Goal: Task Accomplishment & Management: Complete application form

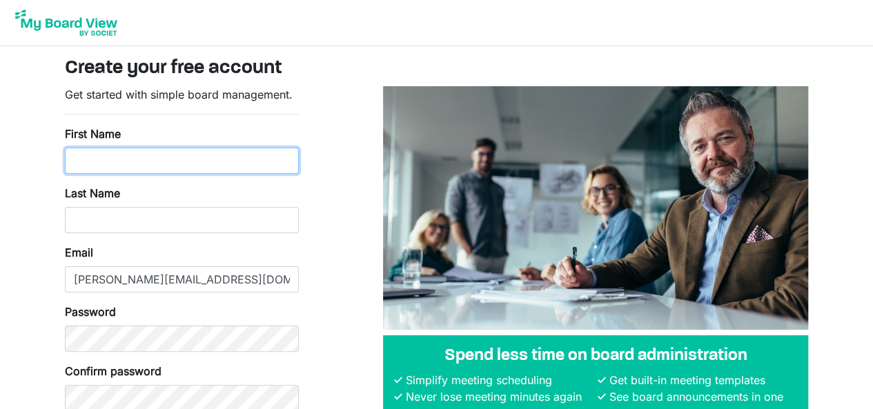
click at [92, 159] on input "First Name" at bounding box center [182, 161] width 234 height 26
type input "Ann"
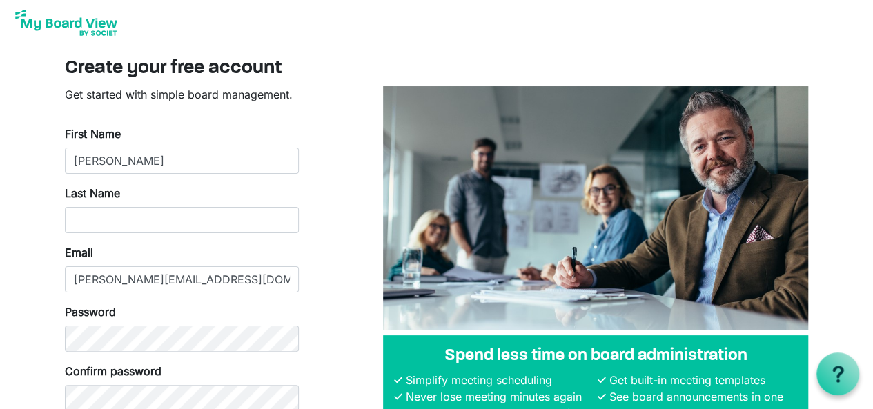
type input "Powley"
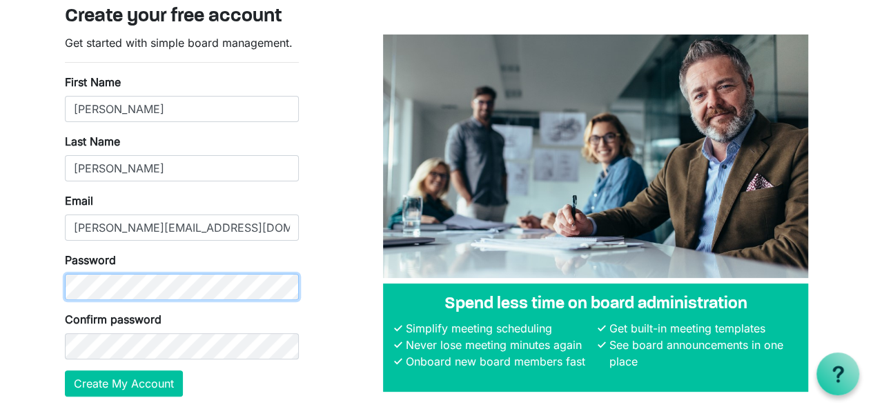
scroll to position [69, 0]
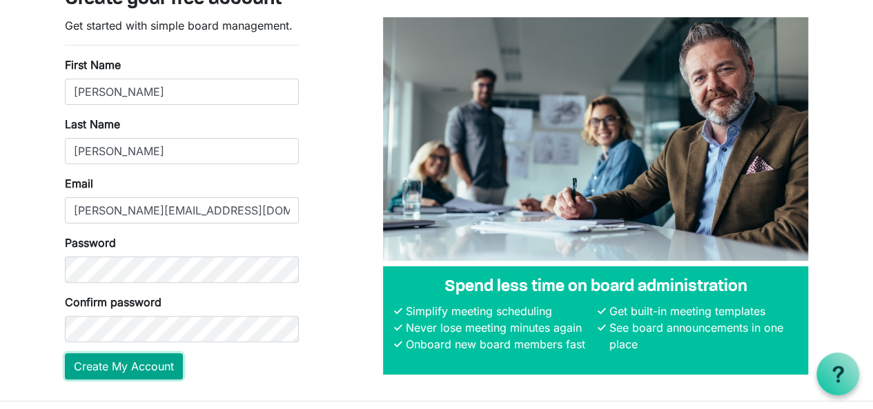
click at [116, 364] on button "Create My Account" at bounding box center [124, 366] width 118 height 26
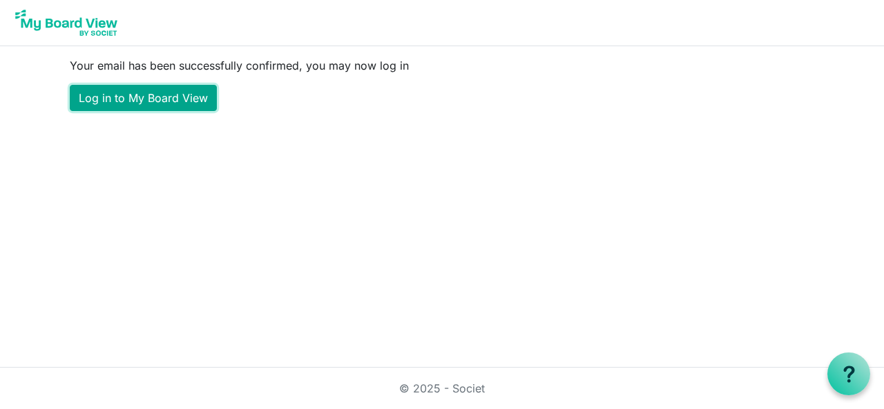
click at [168, 99] on link "Log in to My Board View" at bounding box center [143, 98] width 147 height 26
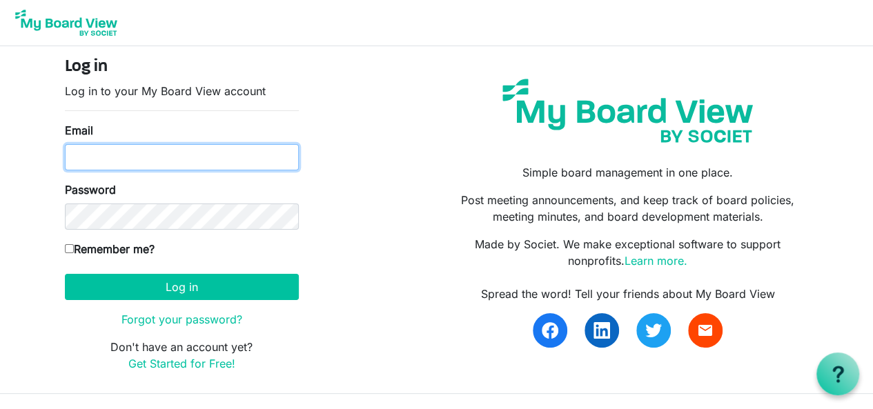
type input "[PERSON_NAME][EMAIL_ADDRESS][DOMAIN_NAME]"
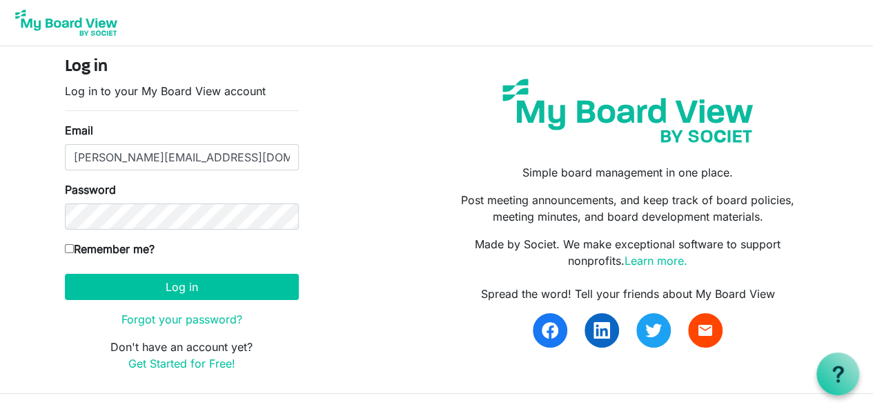
click at [67, 247] on input "Remember me?" at bounding box center [69, 248] width 9 height 9
checkbox input "true"
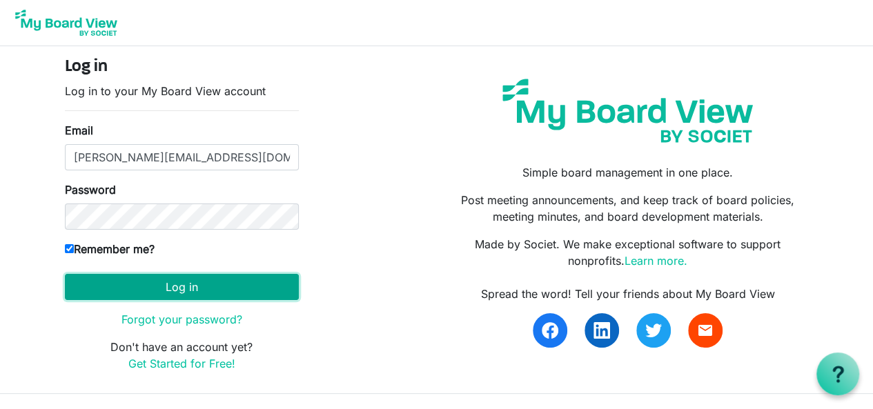
click at [168, 286] on button "Log in" at bounding box center [182, 287] width 234 height 26
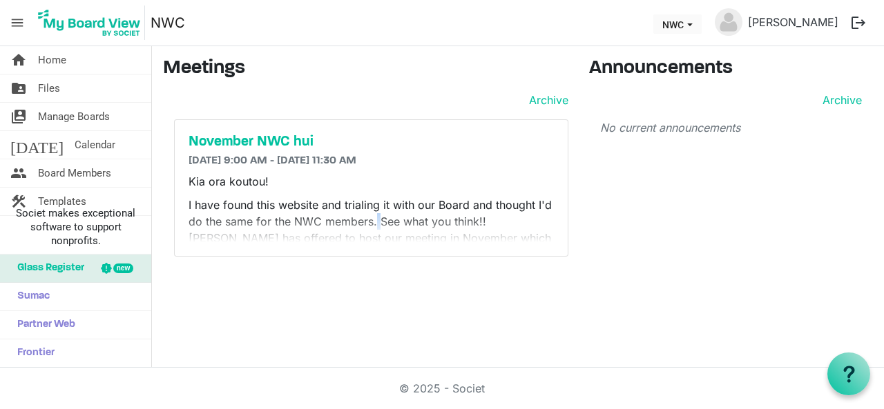
click at [378, 219] on p "I have found this website and trialing it with our Board and thought I'd do the…" at bounding box center [370, 238] width 365 height 83
click at [276, 155] on h6 "[DATE] 9:00 AM - [DATE] 11:30 AM" at bounding box center [370, 161] width 365 height 13
click at [251, 143] on h5 "November NWC hui" at bounding box center [370, 142] width 365 height 17
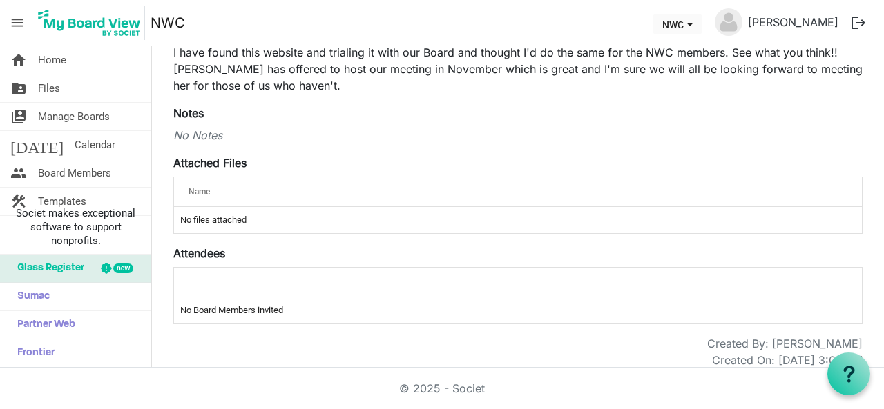
scroll to position [219, 0]
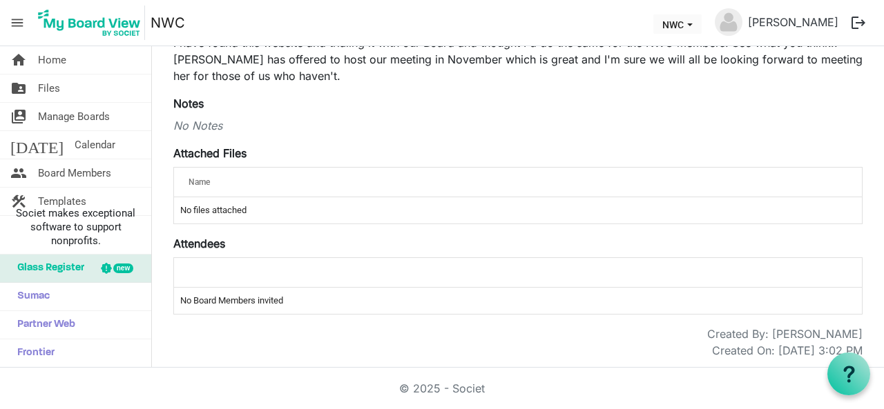
click at [183, 260] on th at bounding box center [518, 272] width 688 height 29
click at [204, 239] on label "Attendees" at bounding box center [199, 243] width 52 height 17
click at [197, 264] on div at bounding box center [518, 272] width 668 height 20
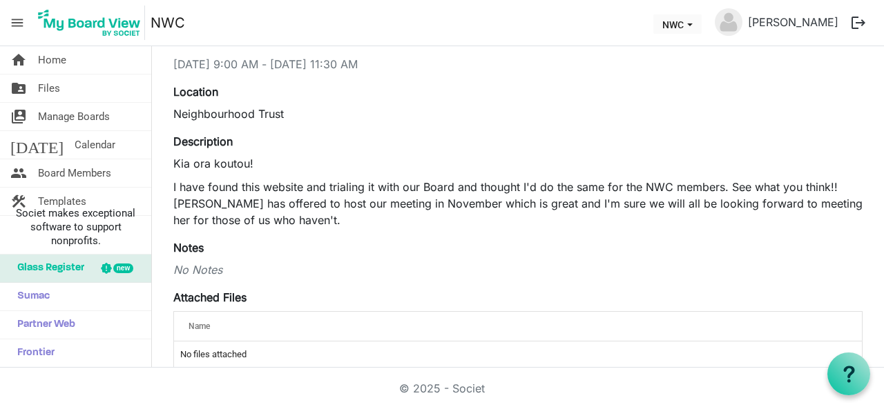
scroll to position [0, 0]
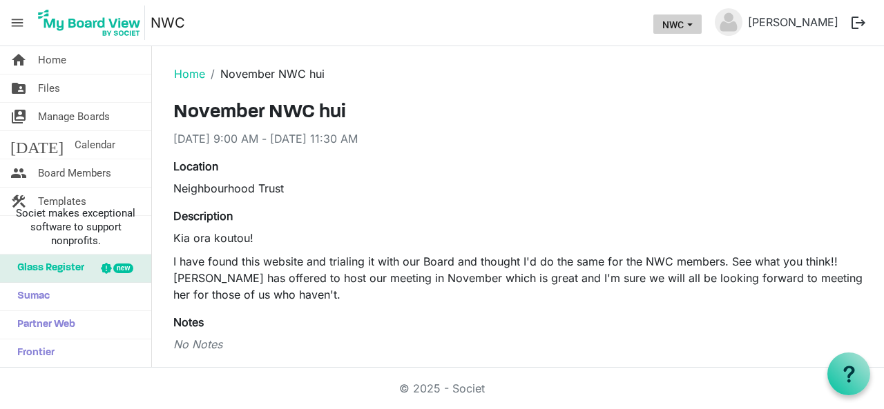
click at [696, 22] on span "NWC dropdownbutton" at bounding box center [689, 25] width 12 height 6
click at [51, 171] on span "Board Members" at bounding box center [74, 173] width 73 height 28
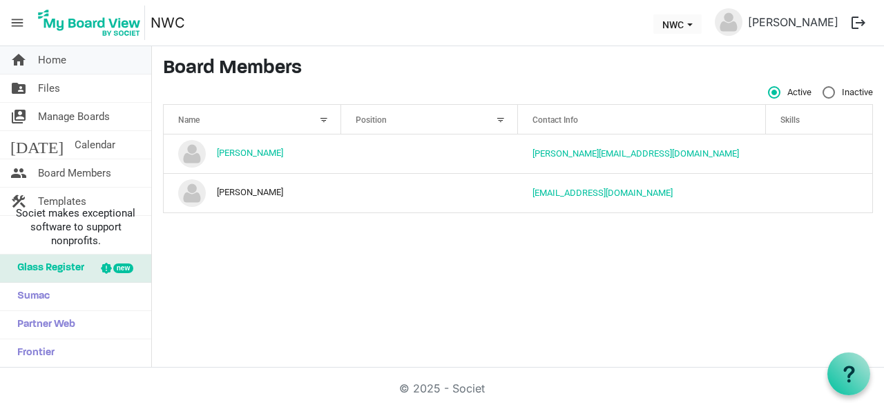
click at [61, 61] on span "Home" at bounding box center [52, 60] width 28 height 28
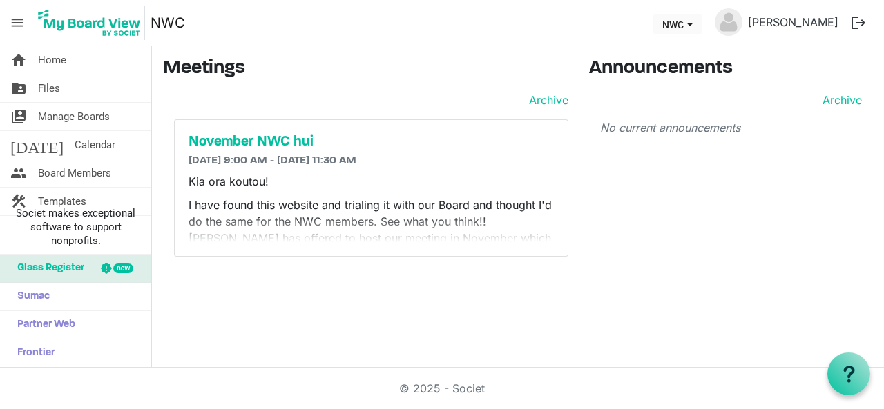
click at [619, 67] on h3 "Announcements" at bounding box center [731, 68] width 284 height 23
click at [21, 21] on span "menu" at bounding box center [17, 23] width 26 height 26
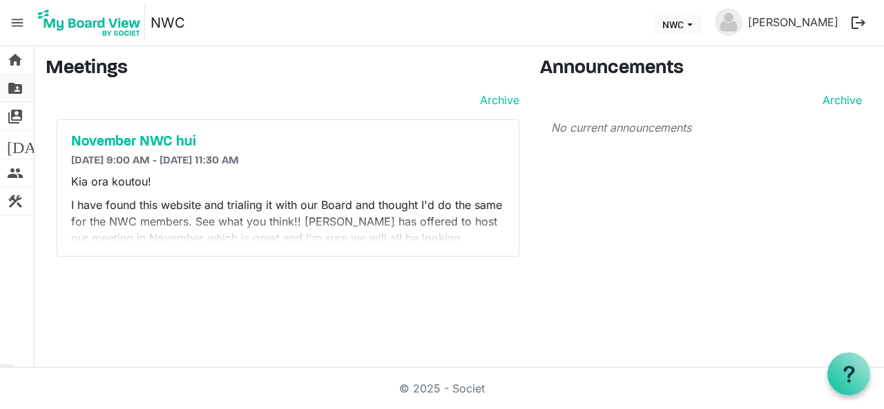
click at [14, 90] on span "folder_shared" at bounding box center [15, 89] width 17 height 28
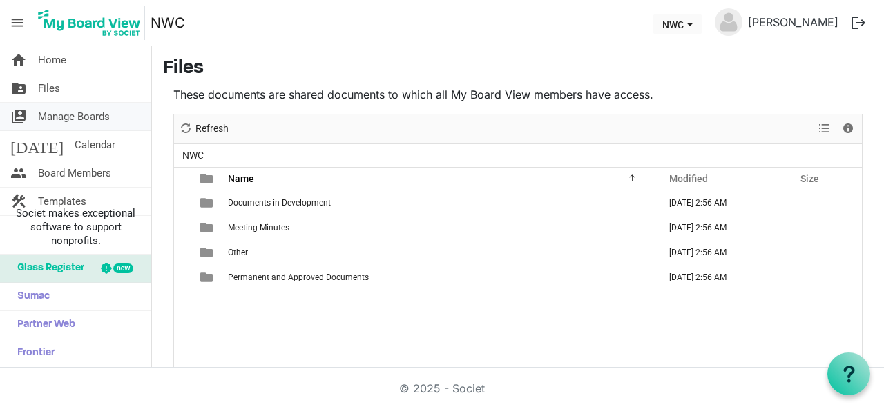
click at [21, 113] on span "switch_account" at bounding box center [18, 117] width 17 height 28
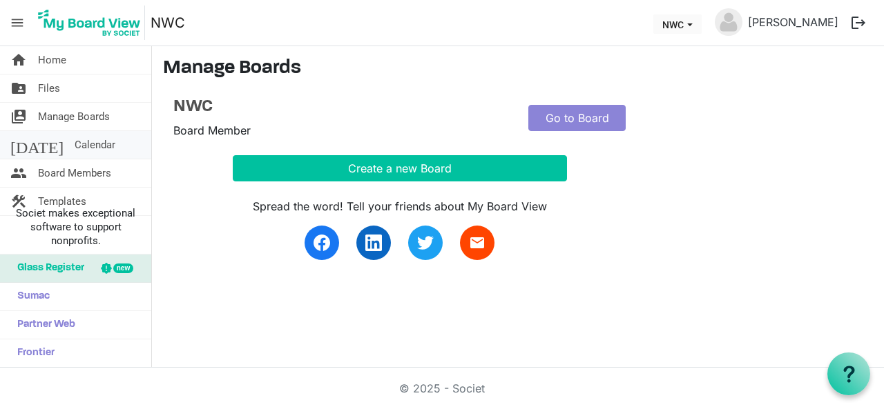
click at [15, 143] on span "[DATE]" at bounding box center [36, 145] width 53 height 28
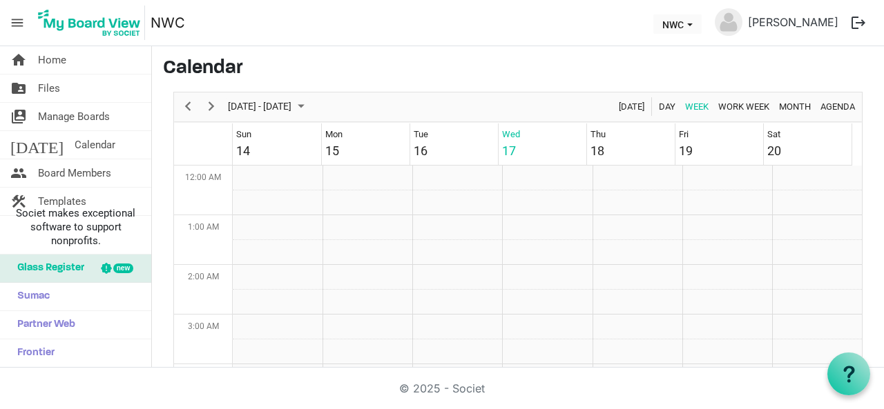
scroll to position [447, 0]
click at [21, 171] on span "people" at bounding box center [18, 173] width 17 height 28
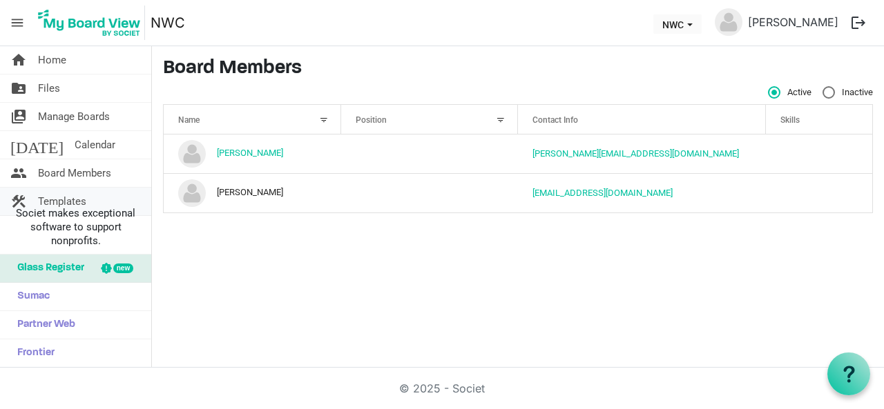
click at [18, 198] on span "construction" at bounding box center [18, 202] width 17 height 28
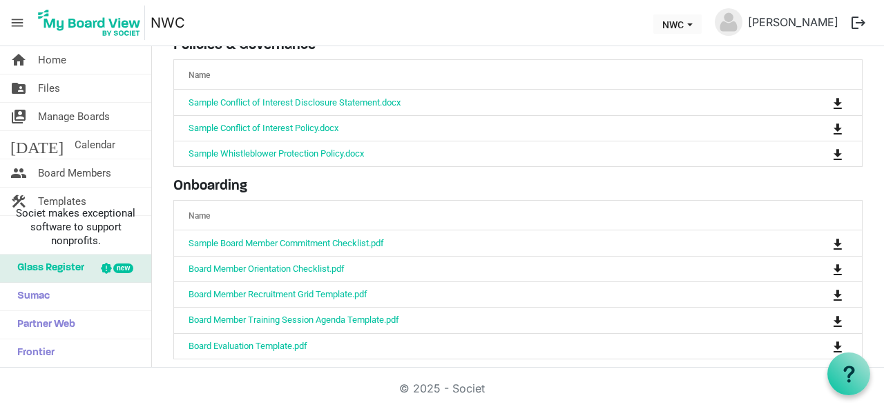
scroll to position [229, 0]
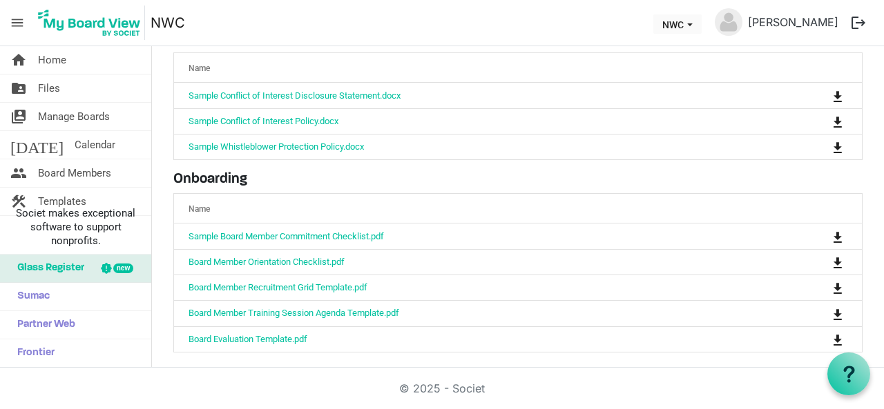
click at [858, 21] on button "logout" at bounding box center [858, 22] width 29 height 29
